Goal: Task Accomplishment & Management: Manage account settings

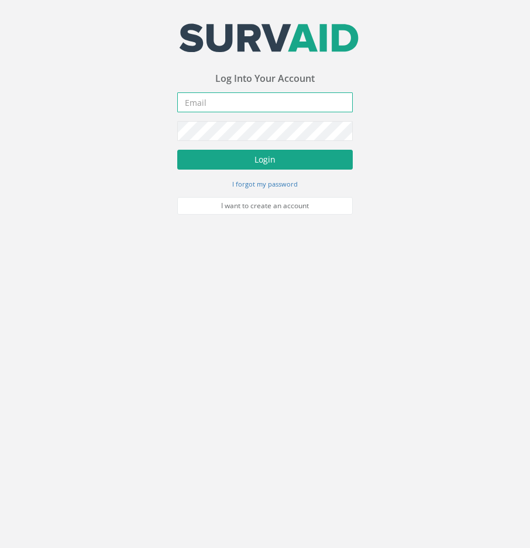
type input "[EMAIL_ADDRESS][DOMAIN_NAME]"
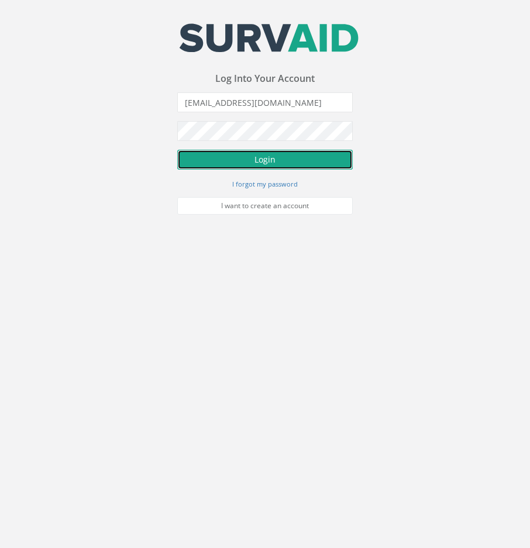
click at [236, 157] on button "Login" at bounding box center [265, 160] width 176 height 20
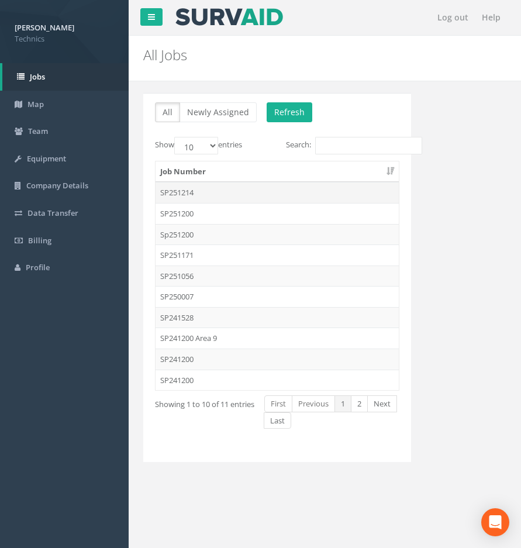
click at [187, 193] on td "SP251214" at bounding box center [277, 192] width 243 height 21
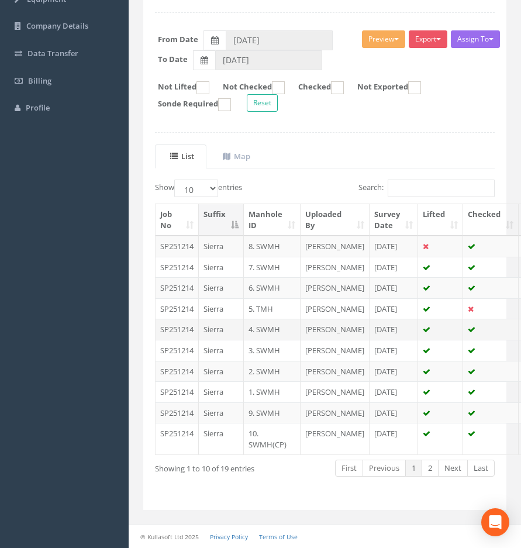
scroll to position [257, 0]
click at [437, 475] on link "2" at bounding box center [430, 468] width 17 height 17
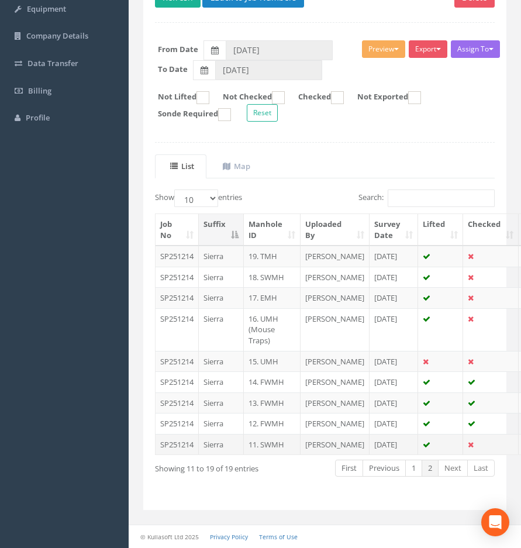
click at [270, 434] on td "11. SWMH" at bounding box center [272, 444] width 57 height 21
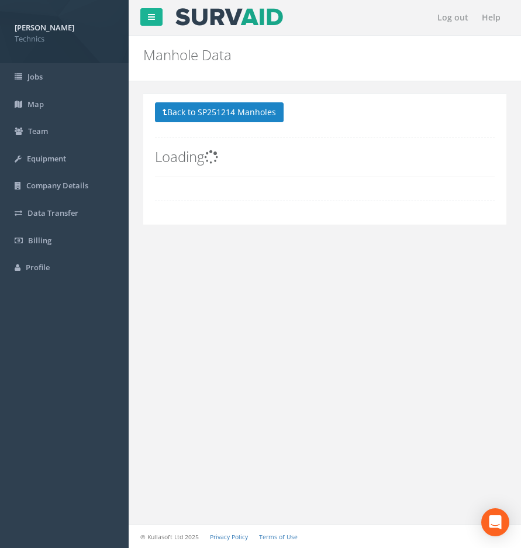
scroll to position [0, 0]
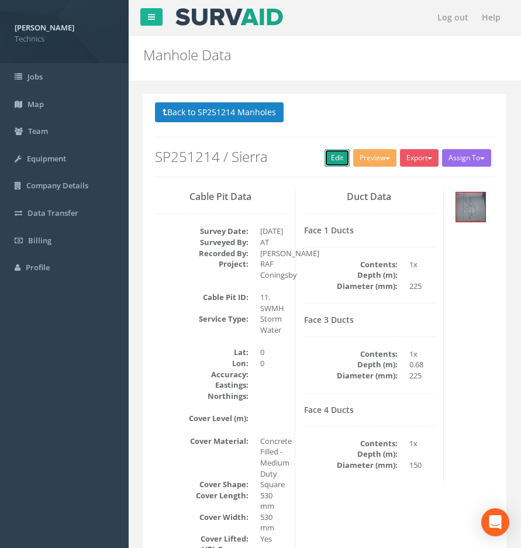
click at [341, 161] on link "Edit" at bounding box center [337, 158] width 25 height 18
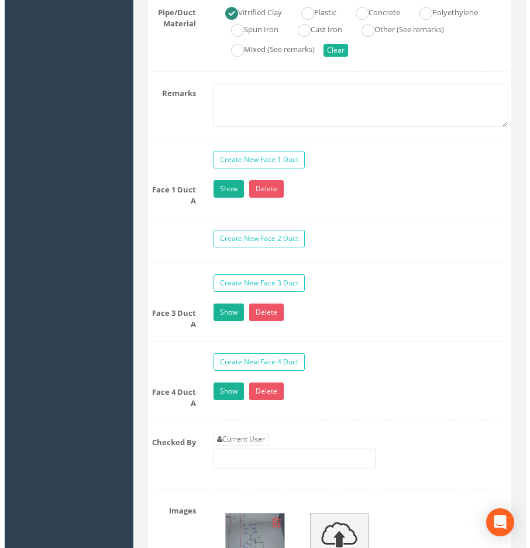
scroll to position [1463, 0]
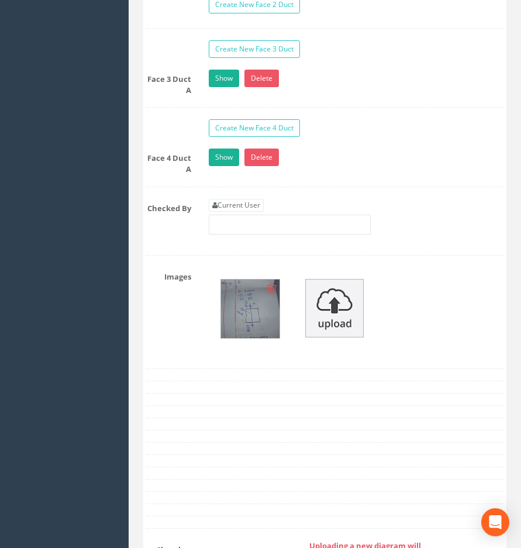
drag, startPoint x: 249, startPoint y: 317, endPoint x: 239, endPoint y: 305, distance: 15.4
click at [239, 305] on img at bounding box center [250, 309] width 59 height 59
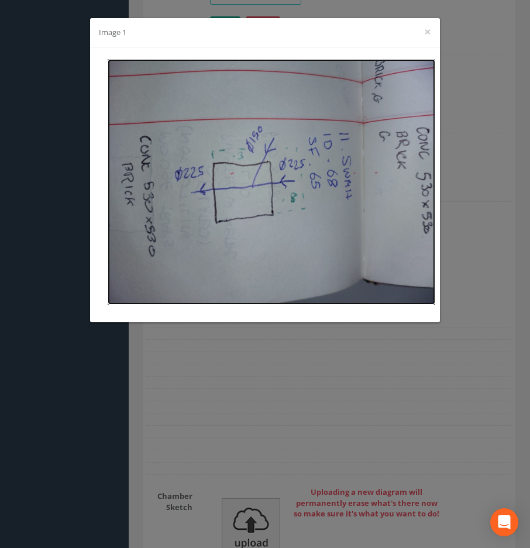
click at [284, 248] on img at bounding box center [272, 182] width 328 height 246
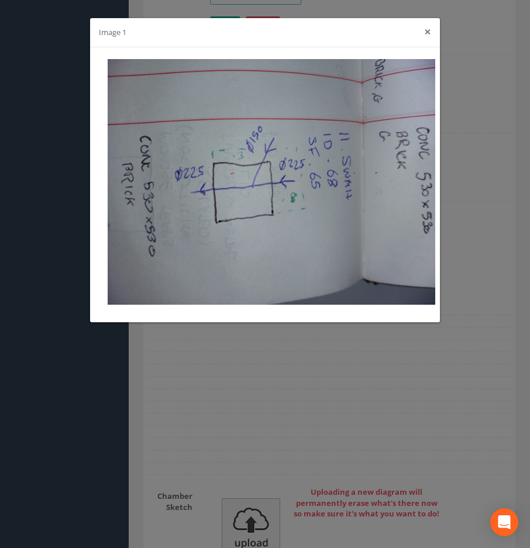
click at [427, 34] on button "×" at bounding box center [427, 32] width 7 height 12
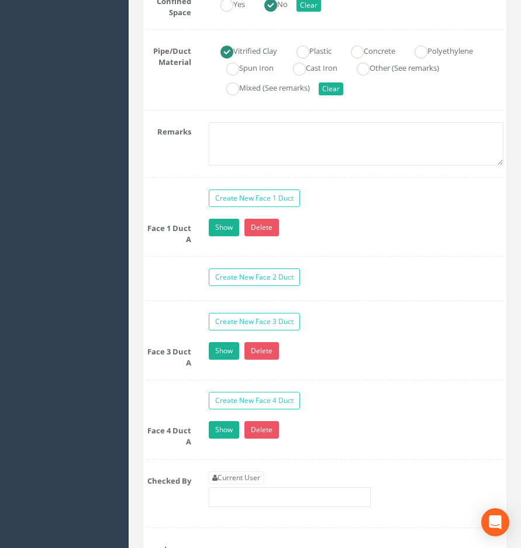
scroll to position [1366, 0]
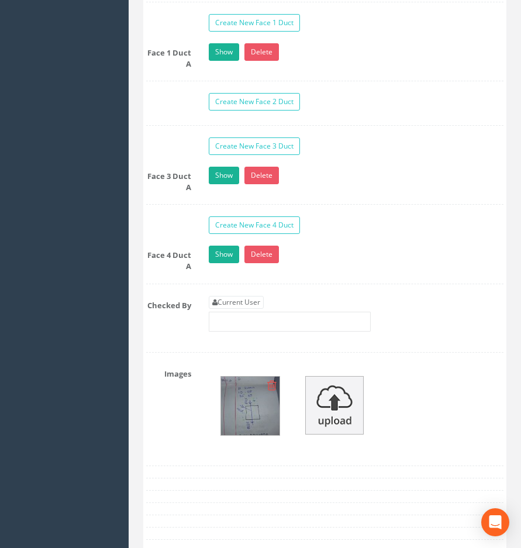
click at [244, 298] on div "Current User" at bounding box center [290, 314] width 162 height 36
click at [245, 296] on link "Current User" at bounding box center [236, 302] width 55 height 13
type input "[PERSON_NAME]"
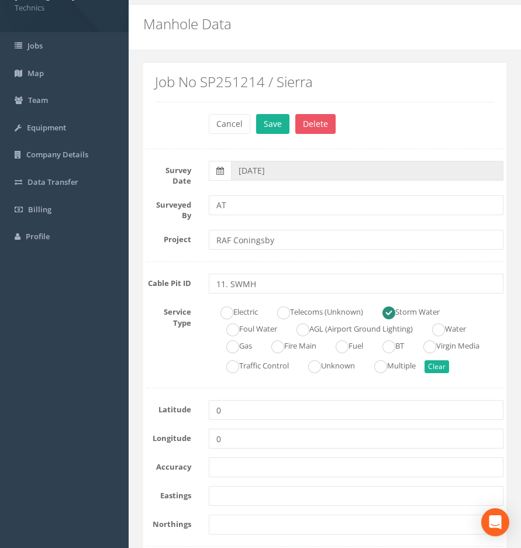
scroll to position [20, 0]
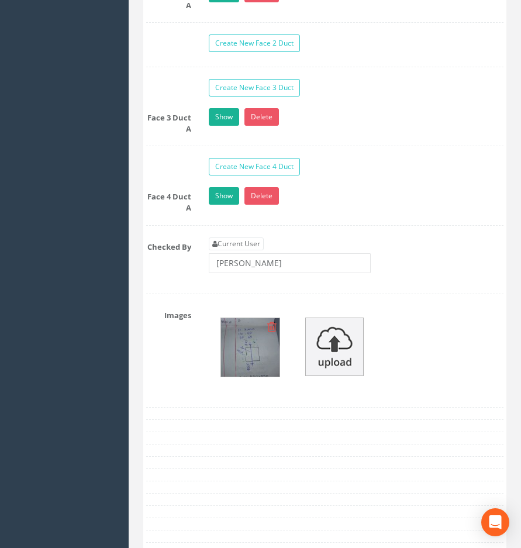
click at [270, 348] on img at bounding box center [250, 347] width 59 height 59
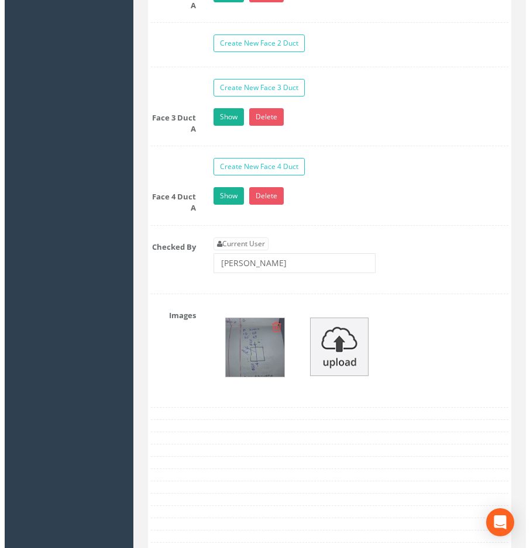
scroll to position [1404, 0]
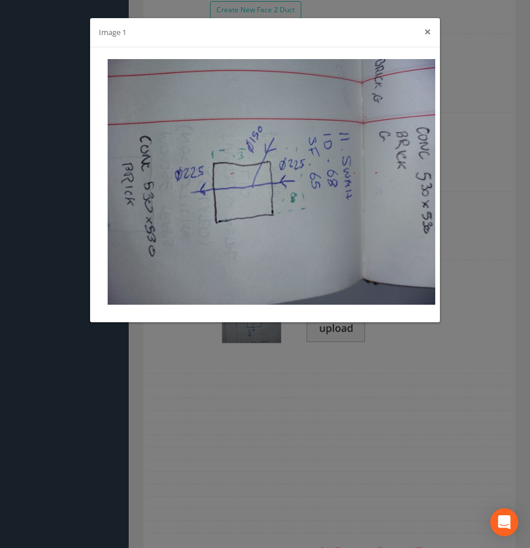
click at [426, 33] on button "×" at bounding box center [427, 32] width 7 height 12
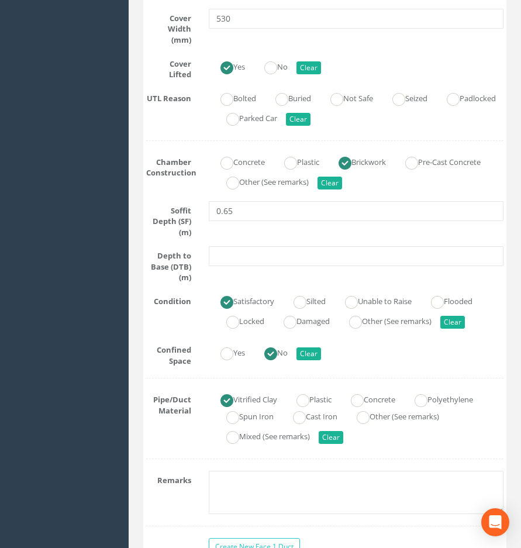
scroll to position [722, 0]
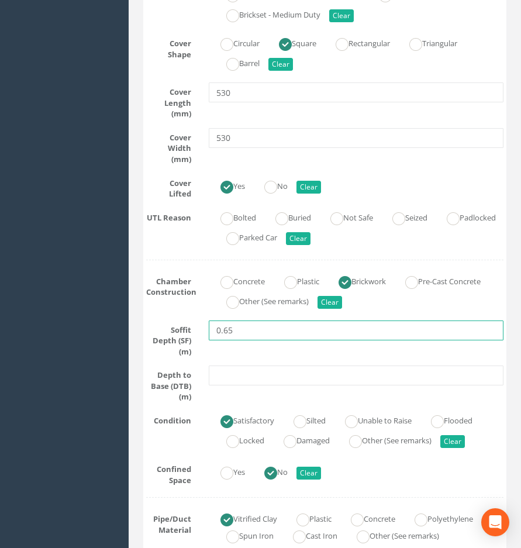
click at [229, 323] on input "0.65" at bounding box center [356, 331] width 295 height 20
type input "0.35"
click at [259, 345] on div "Soffit Depth (SF) (m) 0.35" at bounding box center [325, 339] width 375 height 37
